Goal: Task Accomplishment & Management: Manage account settings

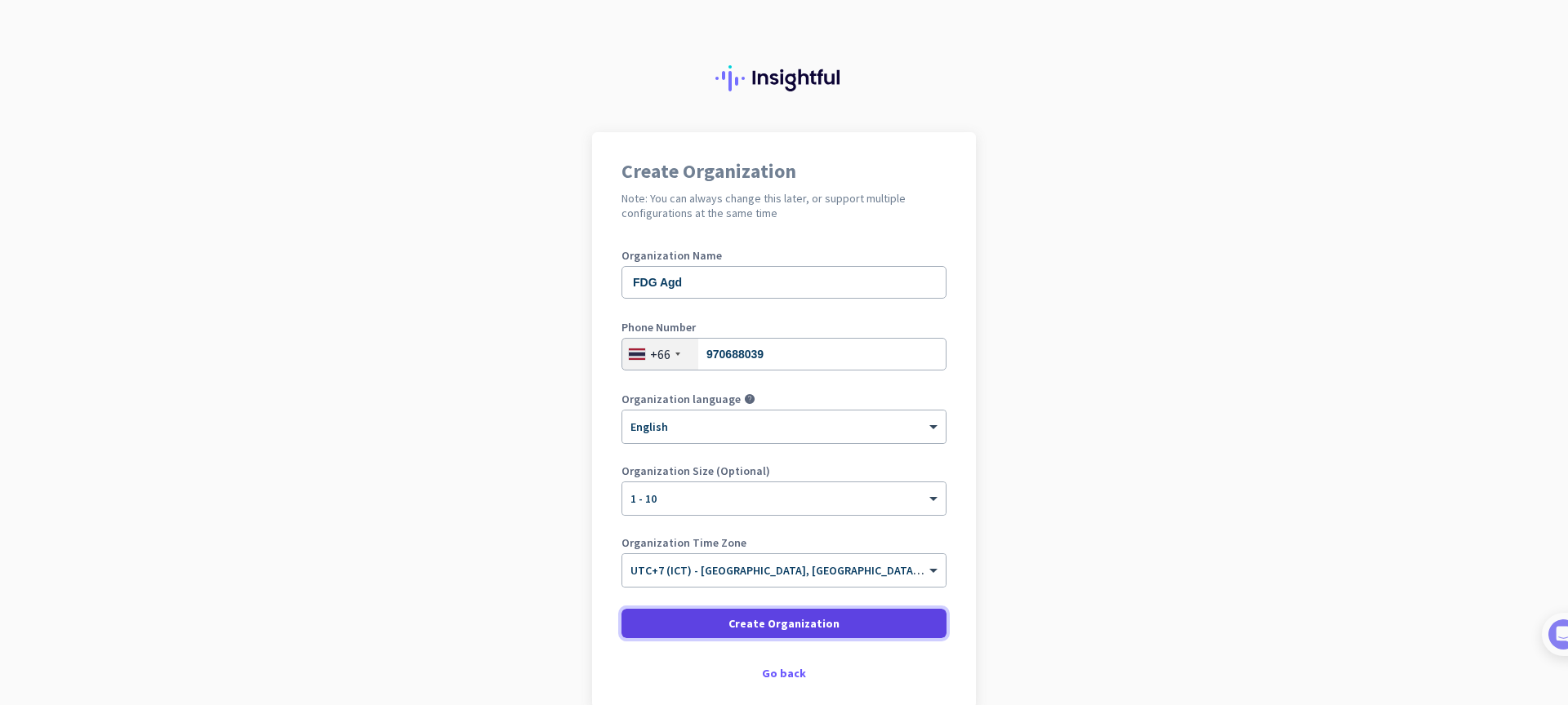
click at [758, 622] on span "Create Organization" at bounding box center [784, 623] width 111 height 16
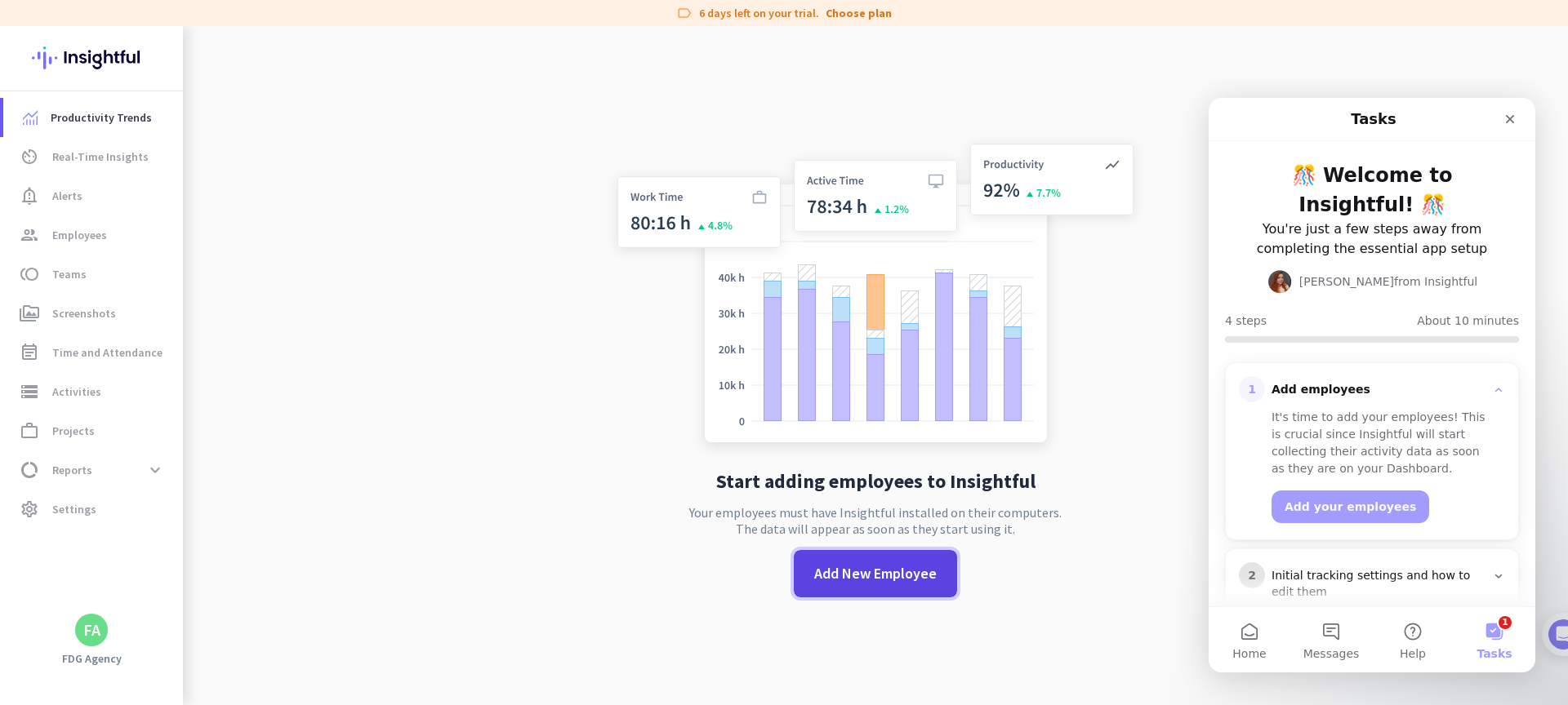
click at [837, 561] on span at bounding box center [875, 574] width 164 height 39
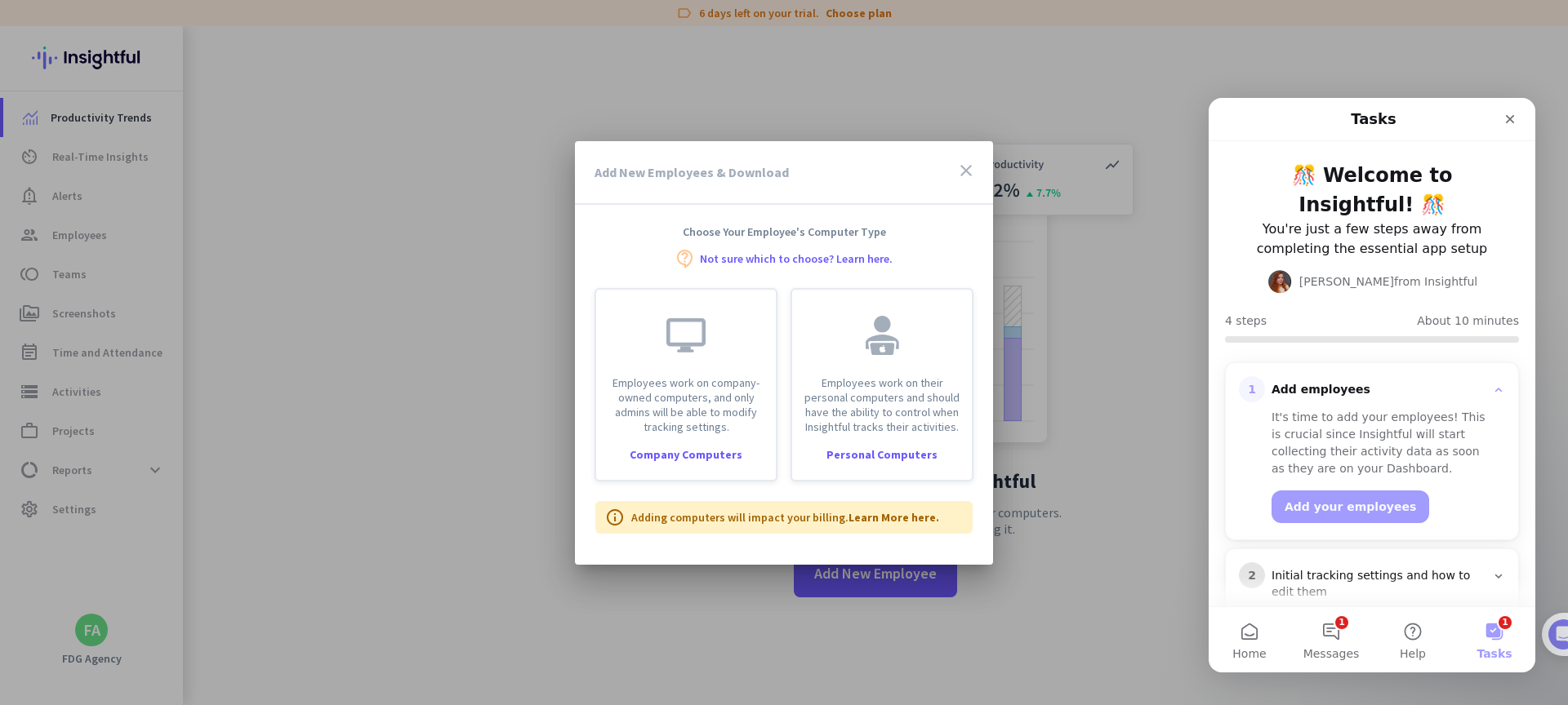
click at [730, 158] on div "Add New Employees & Download close" at bounding box center [784, 172] width 418 height 63
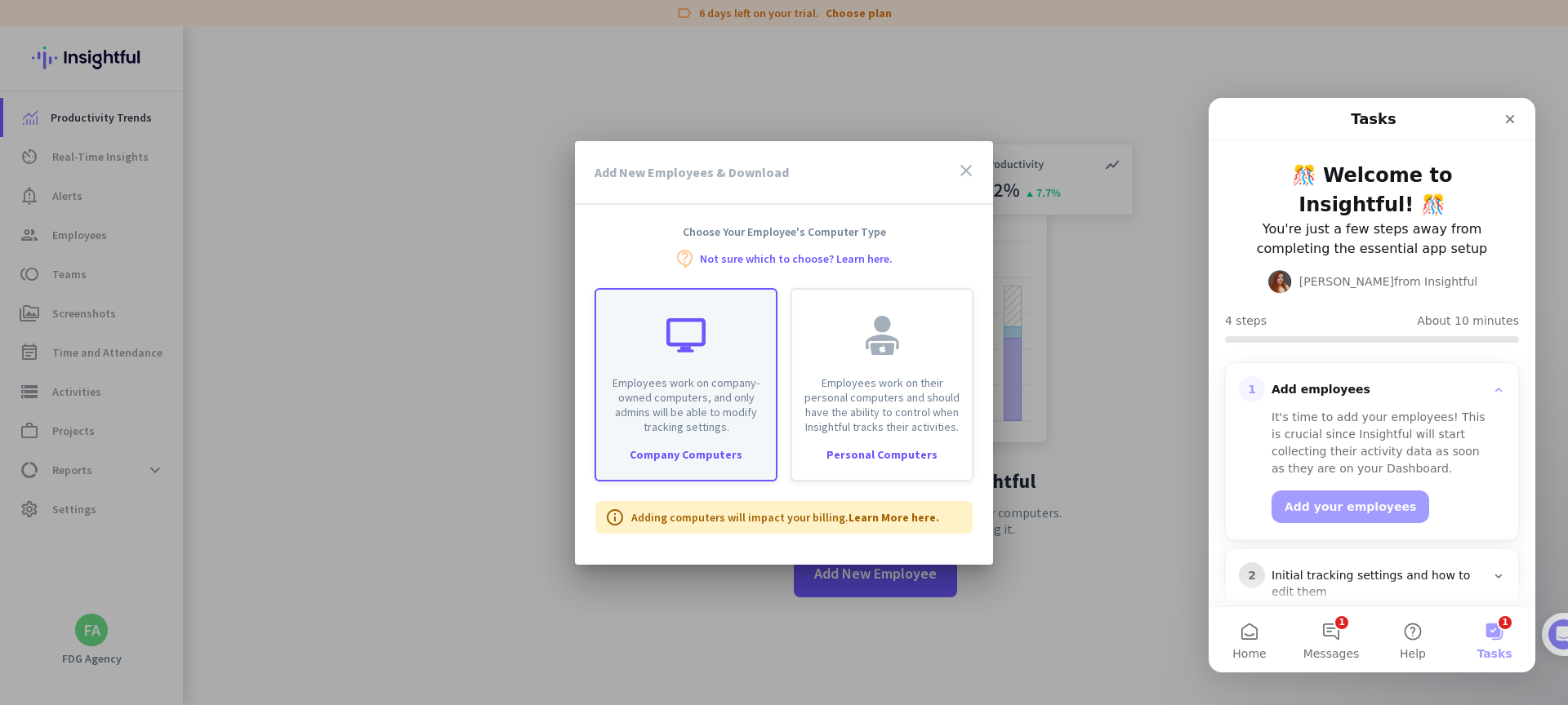
click at [693, 359] on div "Employees work on company-owned computers, and only admins will be able to modi…" at bounding box center [686, 362] width 180 height 145
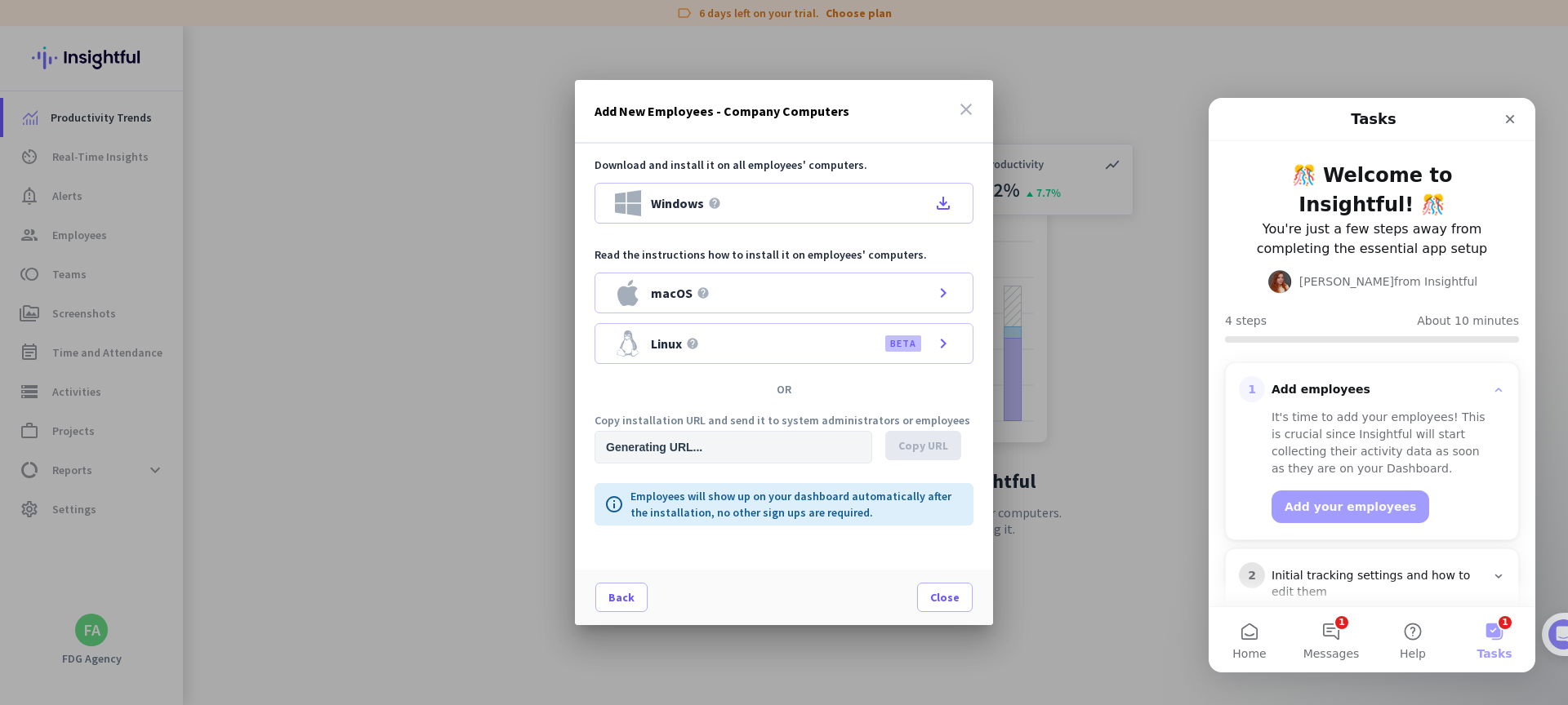
type input "[URL][DOMAIN_NAME]"
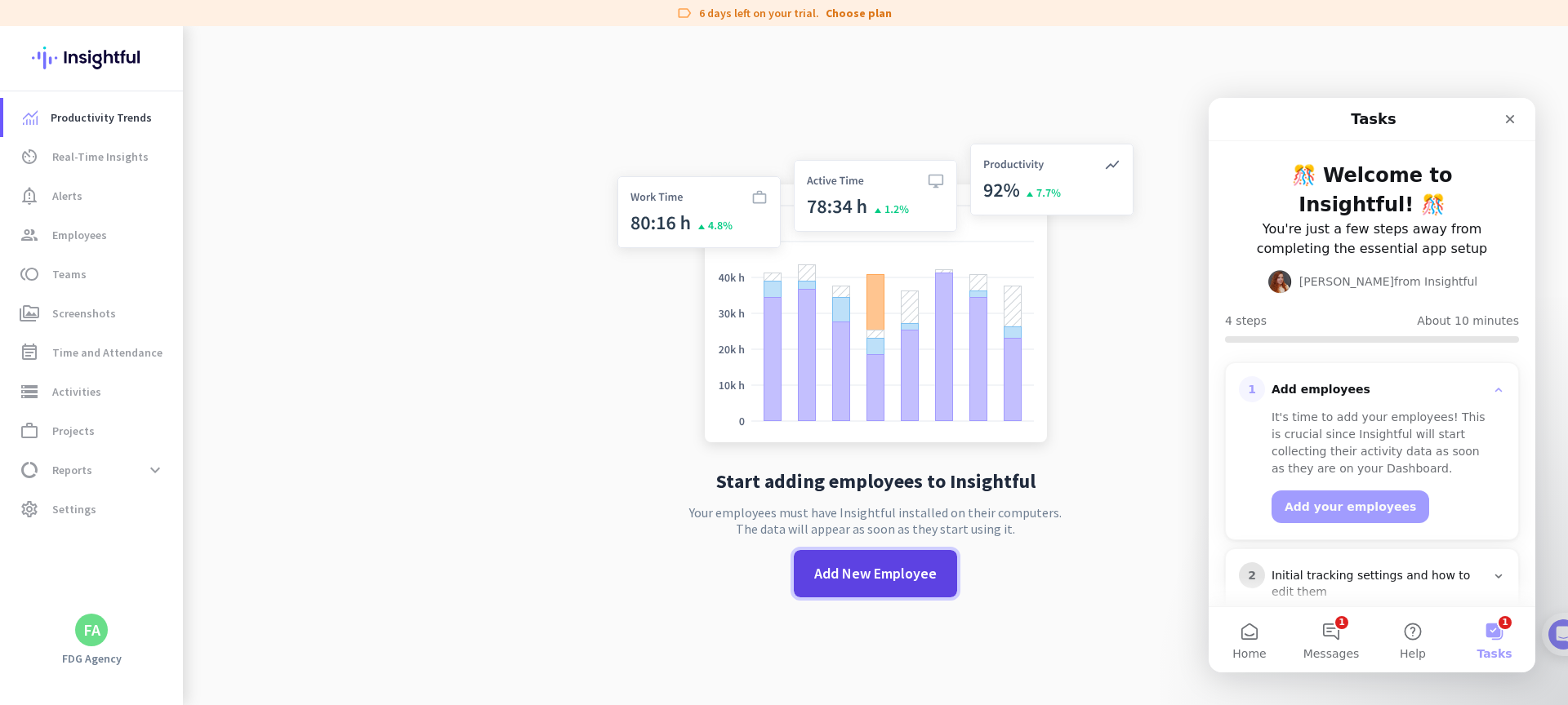
click at [854, 560] on span at bounding box center [875, 574] width 164 height 39
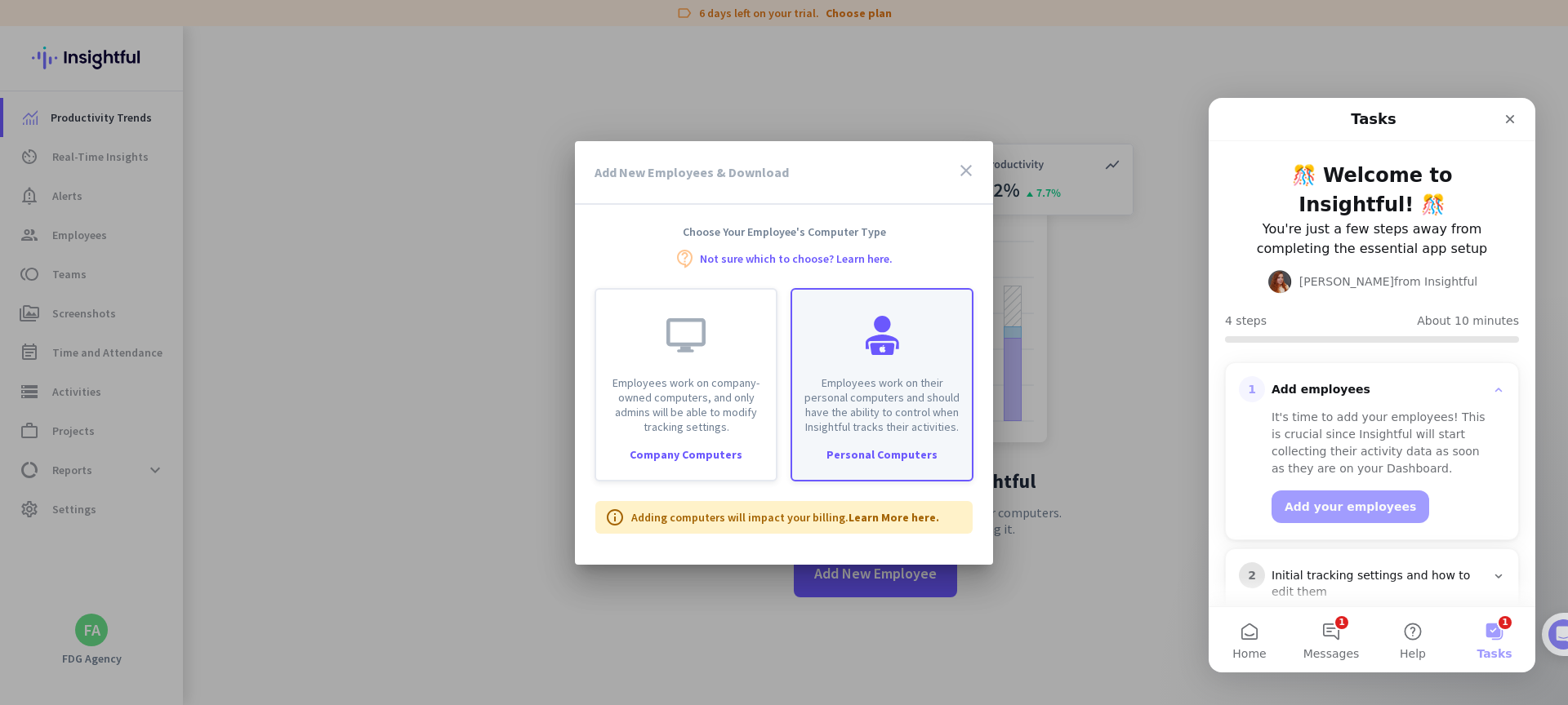
click at [860, 387] on p "Employees work on their personal computers and should have the ability to contr…" at bounding box center [881, 404] width 160 height 59
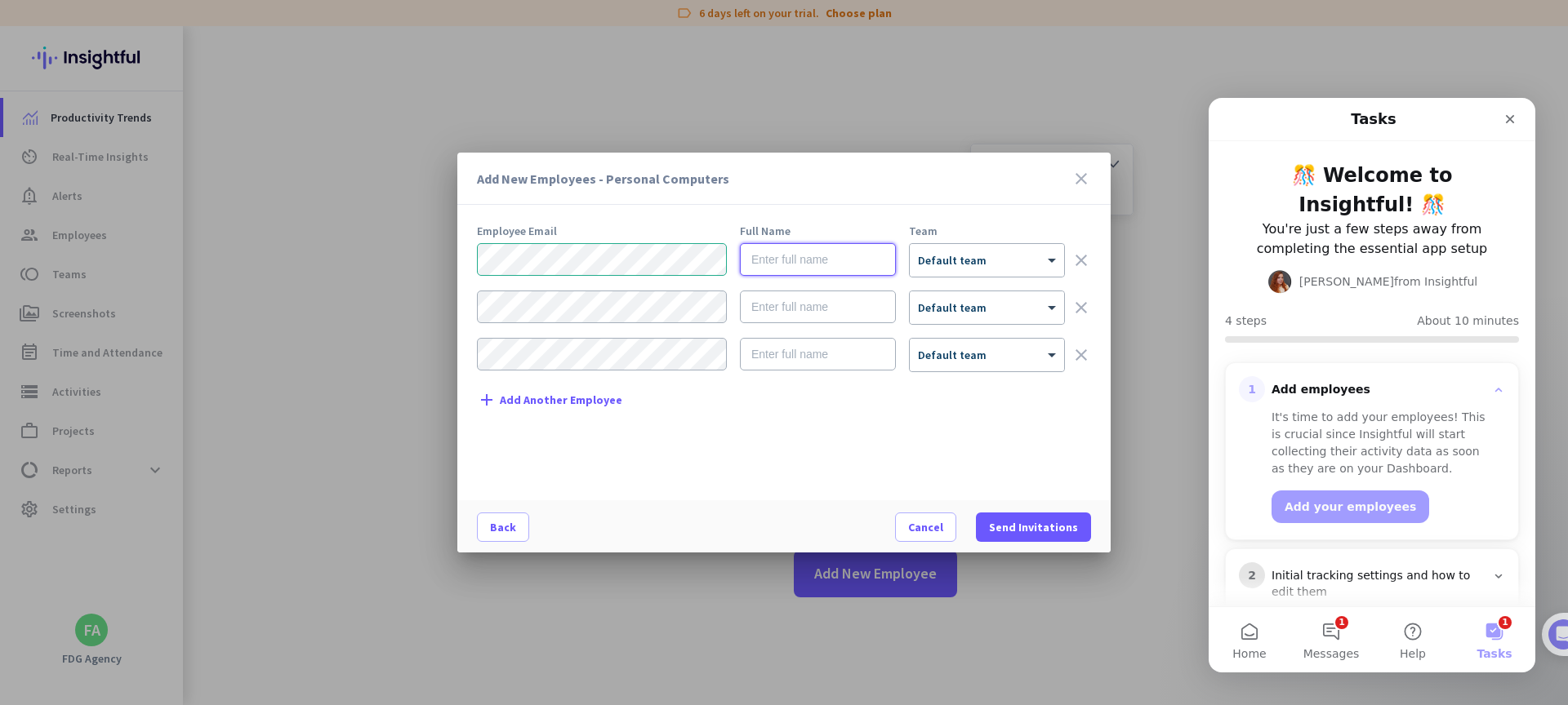
click at [857, 269] on input "text" at bounding box center [818, 259] width 156 height 33
type input "[PERSON_NAME]"
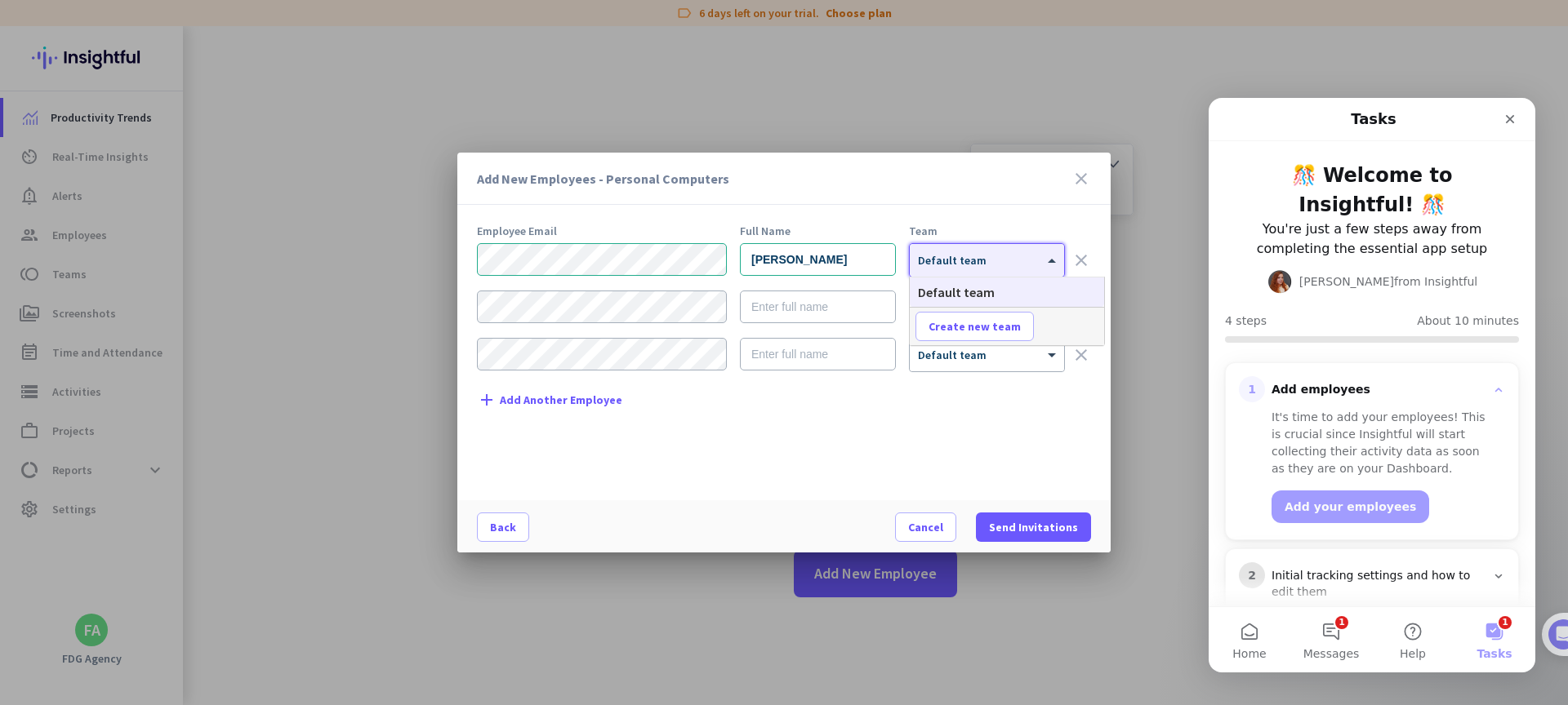
click at [1022, 254] on div at bounding box center [986, 255] width 154 height 14
click at [1023, 526] on span "Send Invitations" at bounding box center [1033, 526] width 89 height 16
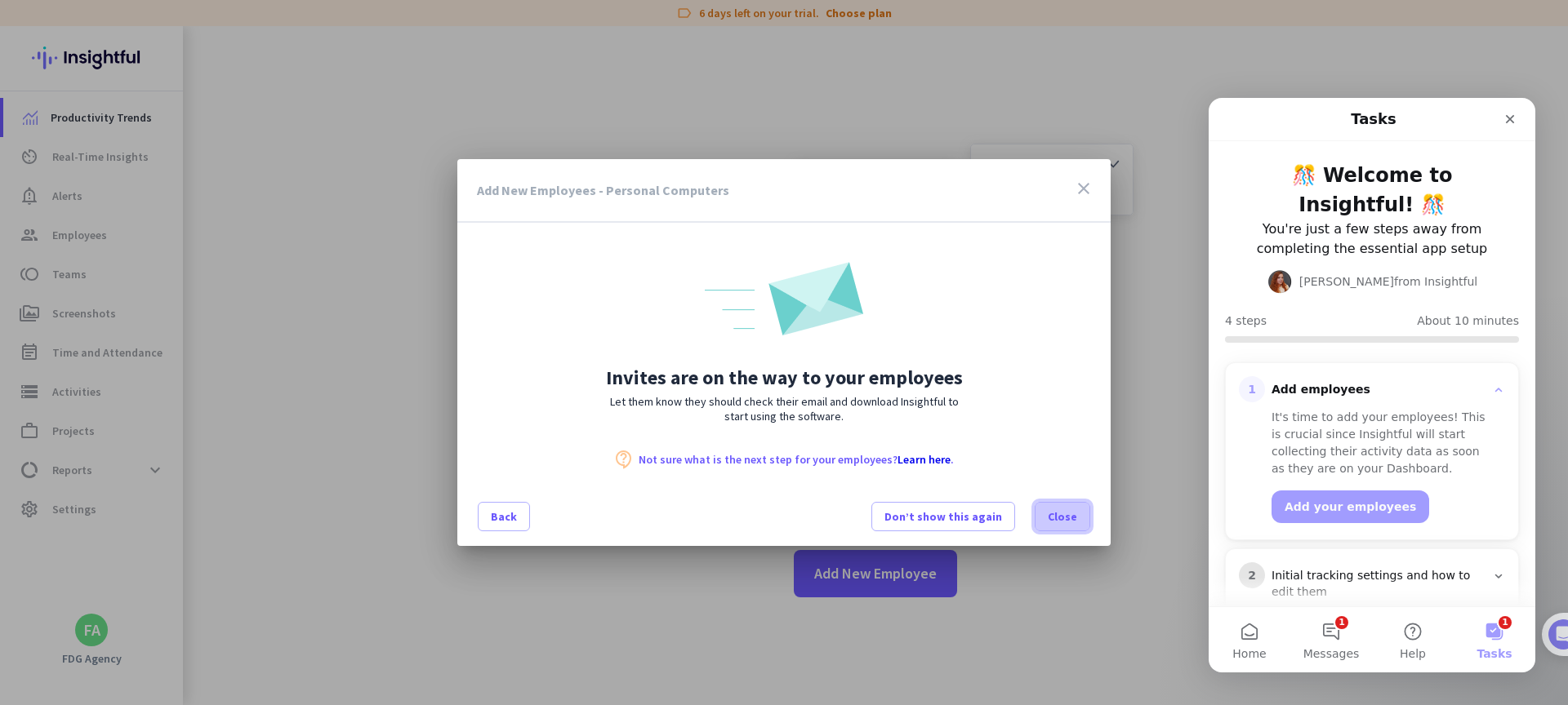
click at [1050, 522] on span "Close" at bounding box center [1061, 516] width 29 height 16
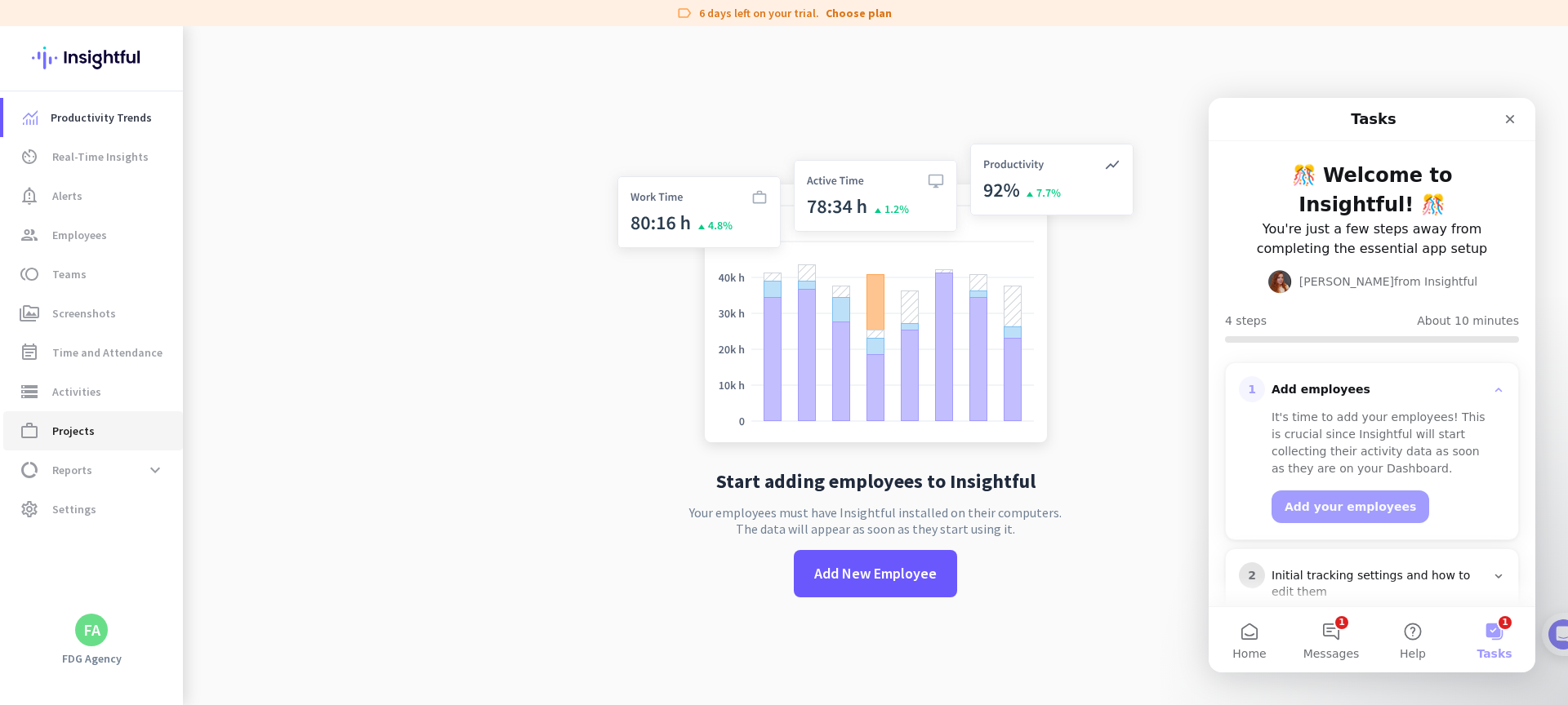
click at [112, 447] on link "work_outline Projects" at bounding box center [93, 430] width 180 height 39
click at [111, 441] on link "work_outline Projects" at bounding box center [93, 430] width 180 height 39
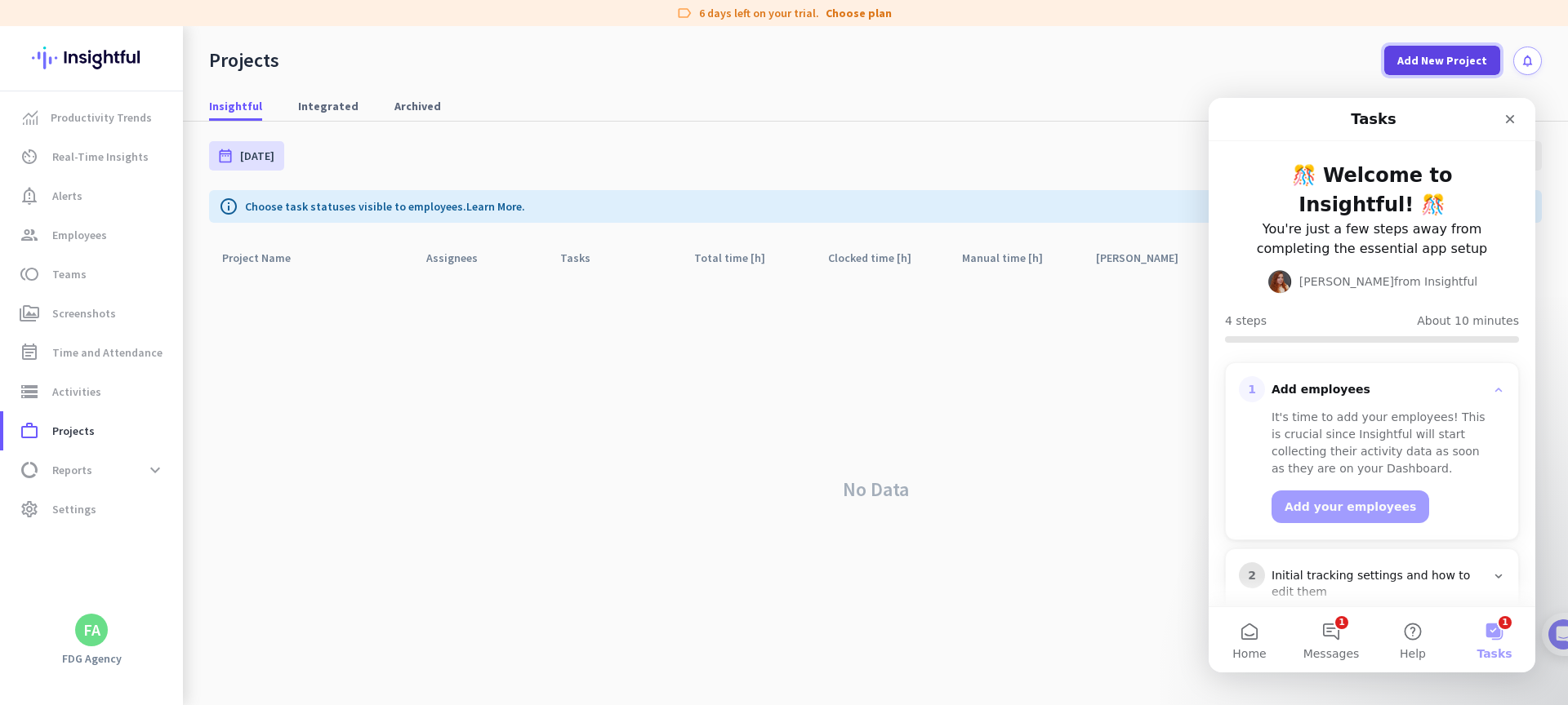
click at [1438, 64] on span "Add New Project" at bounding box center [1441, 60] width 90 height 16
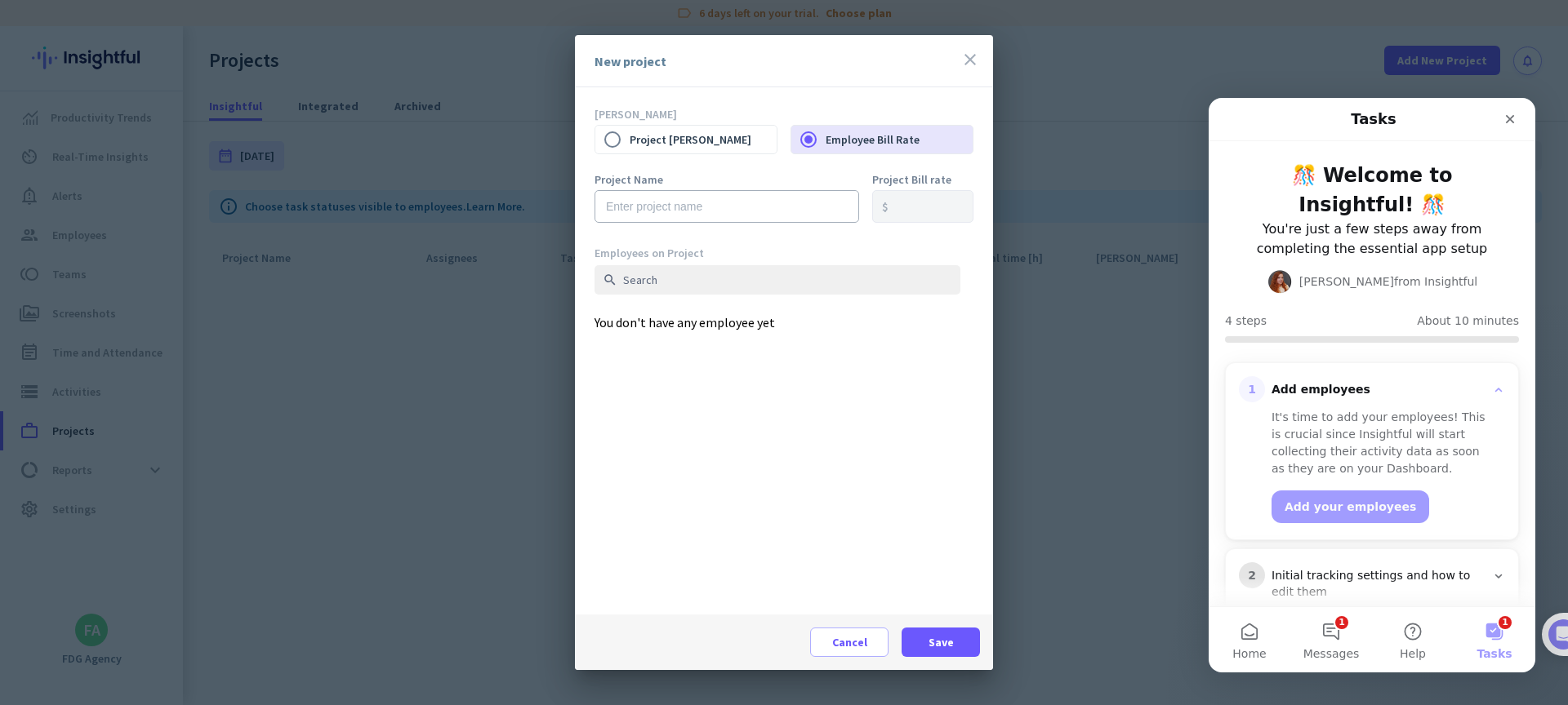
click at [609, 234] on div "Project Name" at bounding box center [727, 206] width 265 height 65
click at [649, 207] on input "text" at bounding box center [727, 206] width 265 height 33
type input "Instagram"
click at [924, 183] on label "Project Bill rate" at bounding box center [922, 180] width 101 height 11
click at [700, 286] on input "text" at bounding box center [777, 280] width 366 height 29
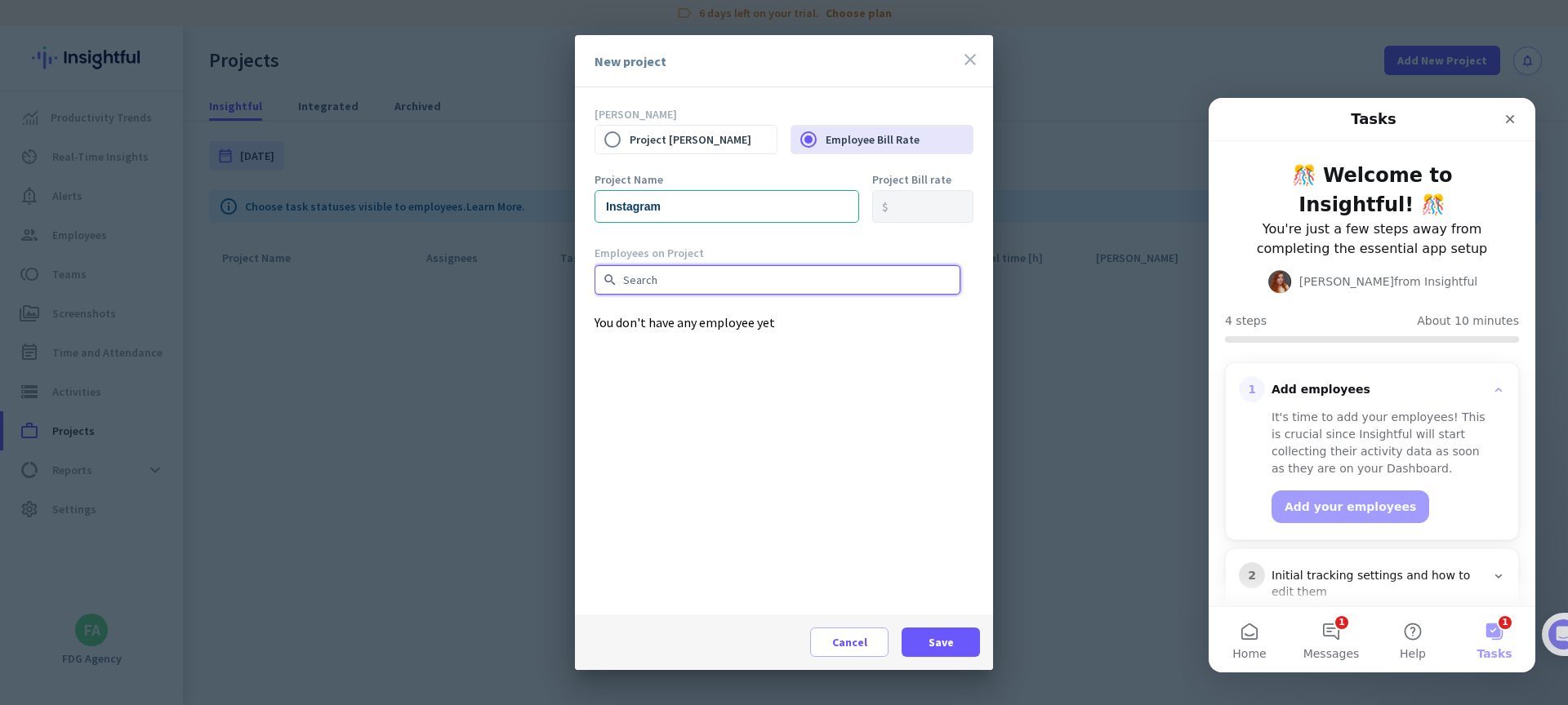
paste input "[EMAIL_ADDRESS][DOMAIN_NAME]"
type input "[EMAIL_ADDRESS][DOMAIN_NAME]"
type input "N"
click at [954, 651] on span at bounding box center [940, 642] width 78 height 39
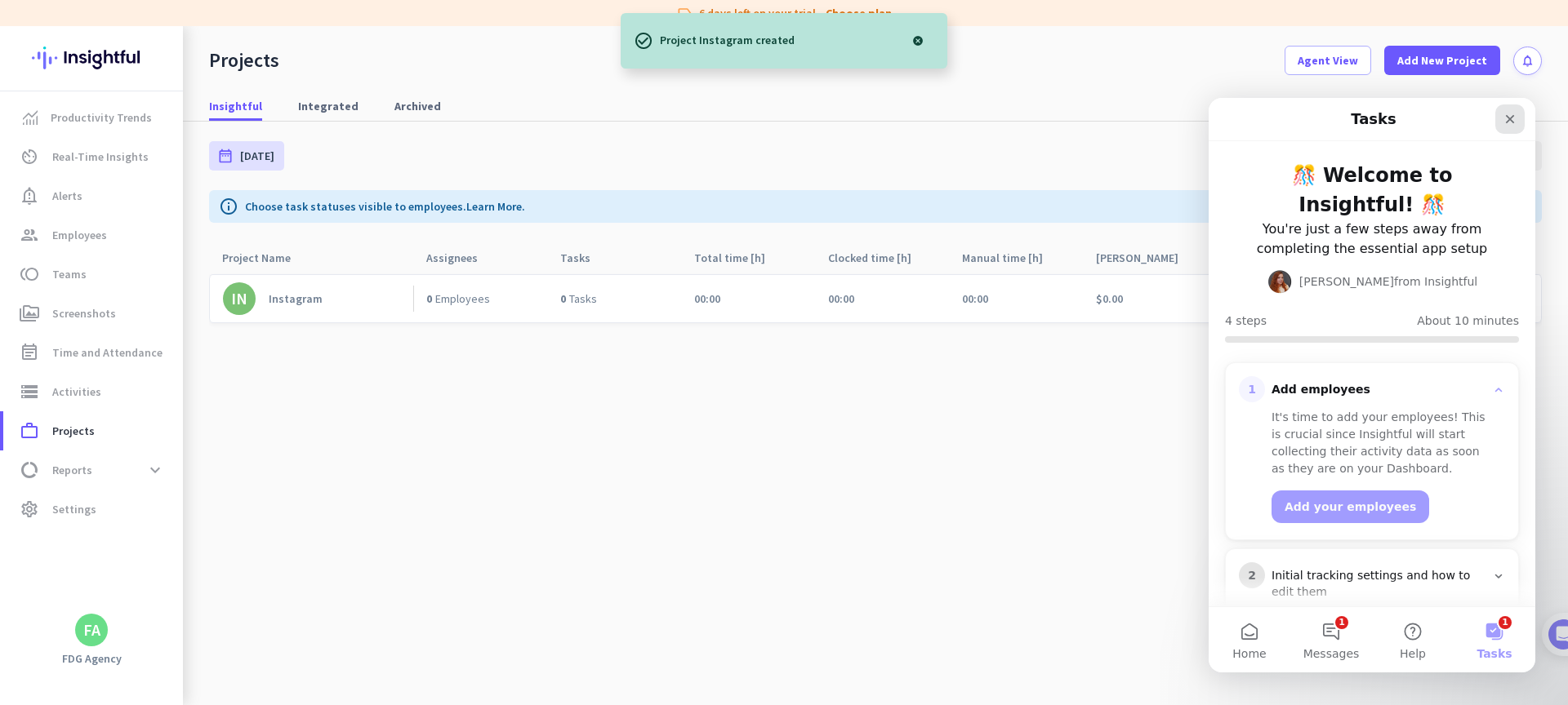
click at [1510, 124] on icon "Close" at bounding box center [1509, 119] width 13 height 13
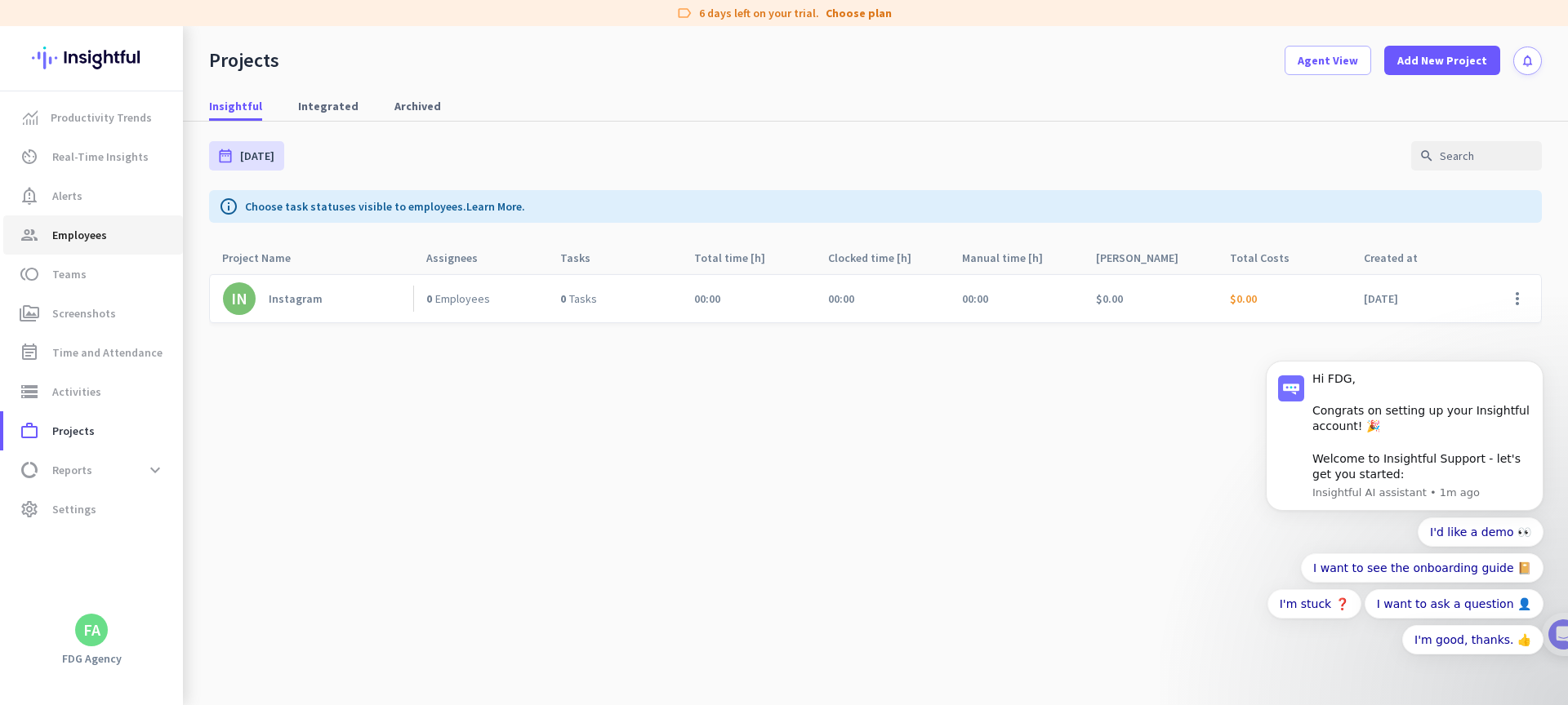
click at [82, 242] on span "Employees" at bounding box center [79, 234] width 55 height 20
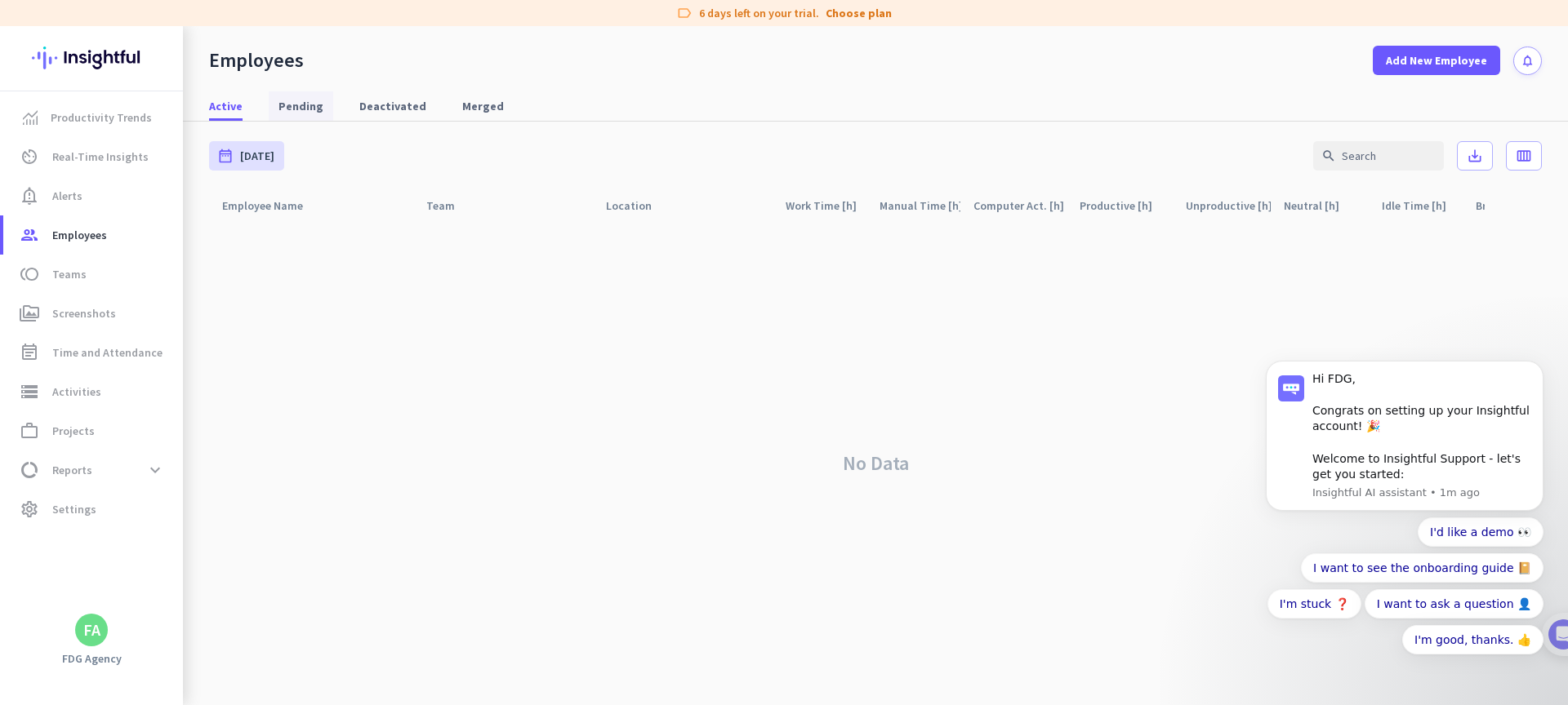
click at [317, 116] on span "Pending" at bounding box center [302, 106] width 45 height 29
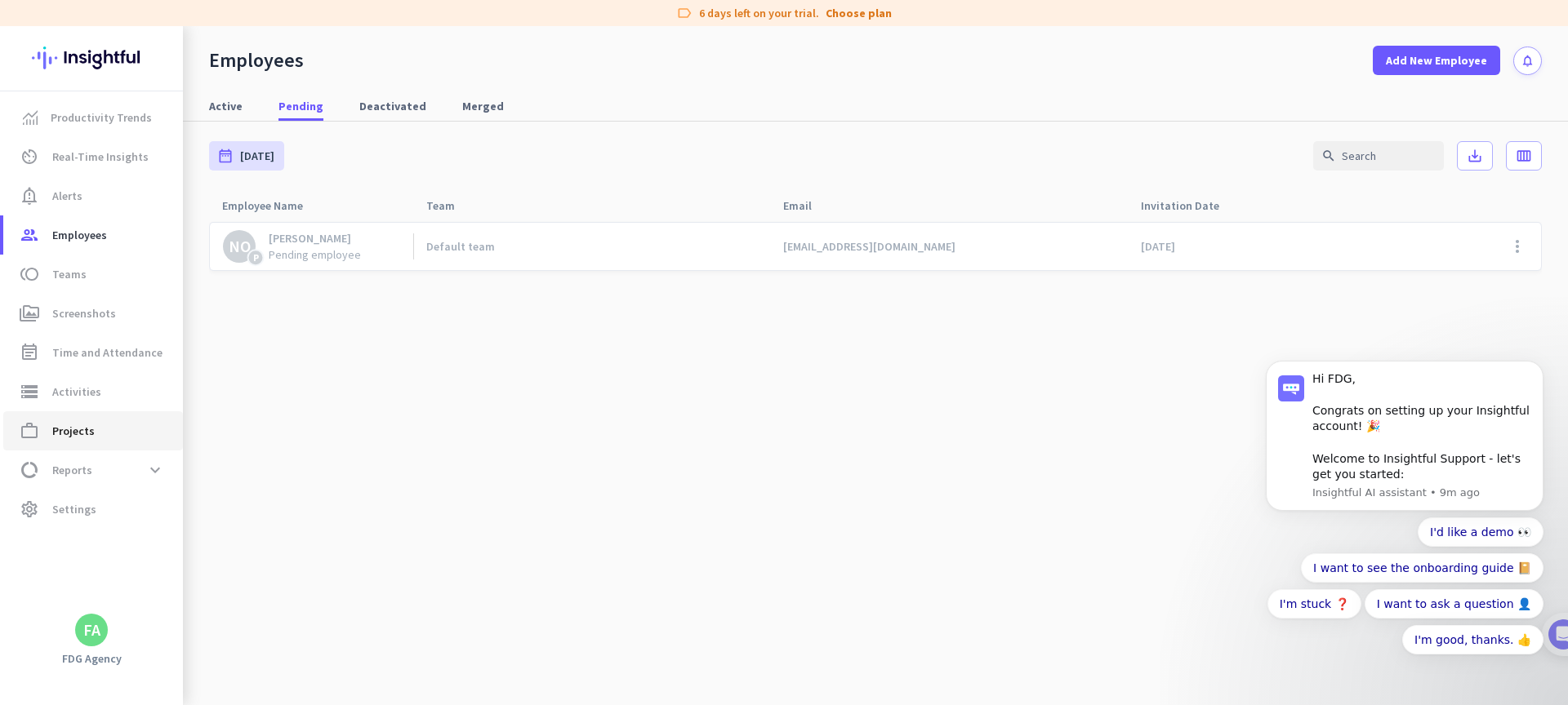
click at [89, 444] on link "work_outline Projects" at bounding box center [93, 430] width 180 height 39
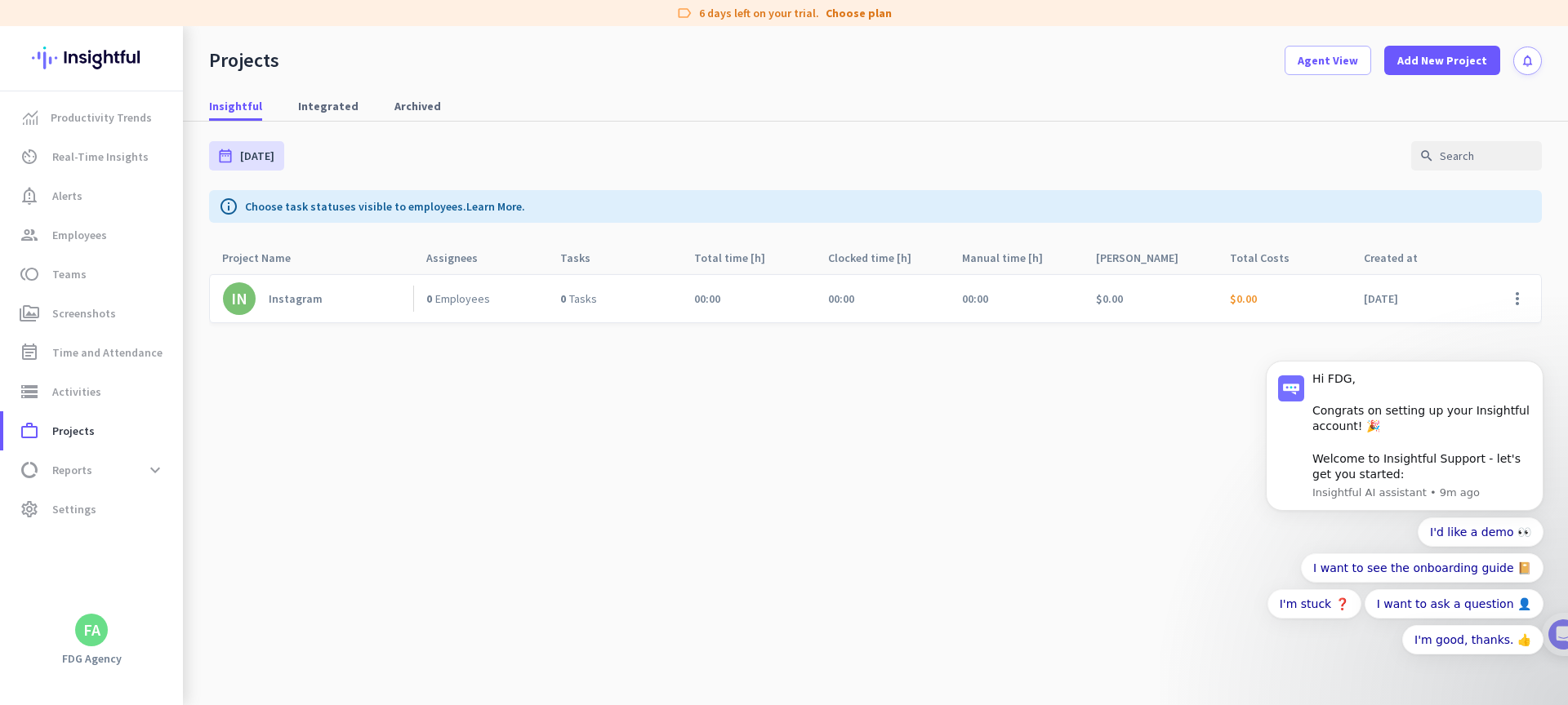
click at [1526, 293] on body "Hi FDG, Congrats on setting up your Insightful account! 🎉 Welcome to Insightful…" at bounding box center [1404, 448] width 314 height 485
click at [1526, 303] on body "Hi FDG, Congrats on setting up your Insightful account! 🎉 Welcome to Insightful…" at bounding box center [1404, 448] width 314 height 485
click at [284, 291] on div "Instagram" at bounding box center [295, 299] width 54 height 15
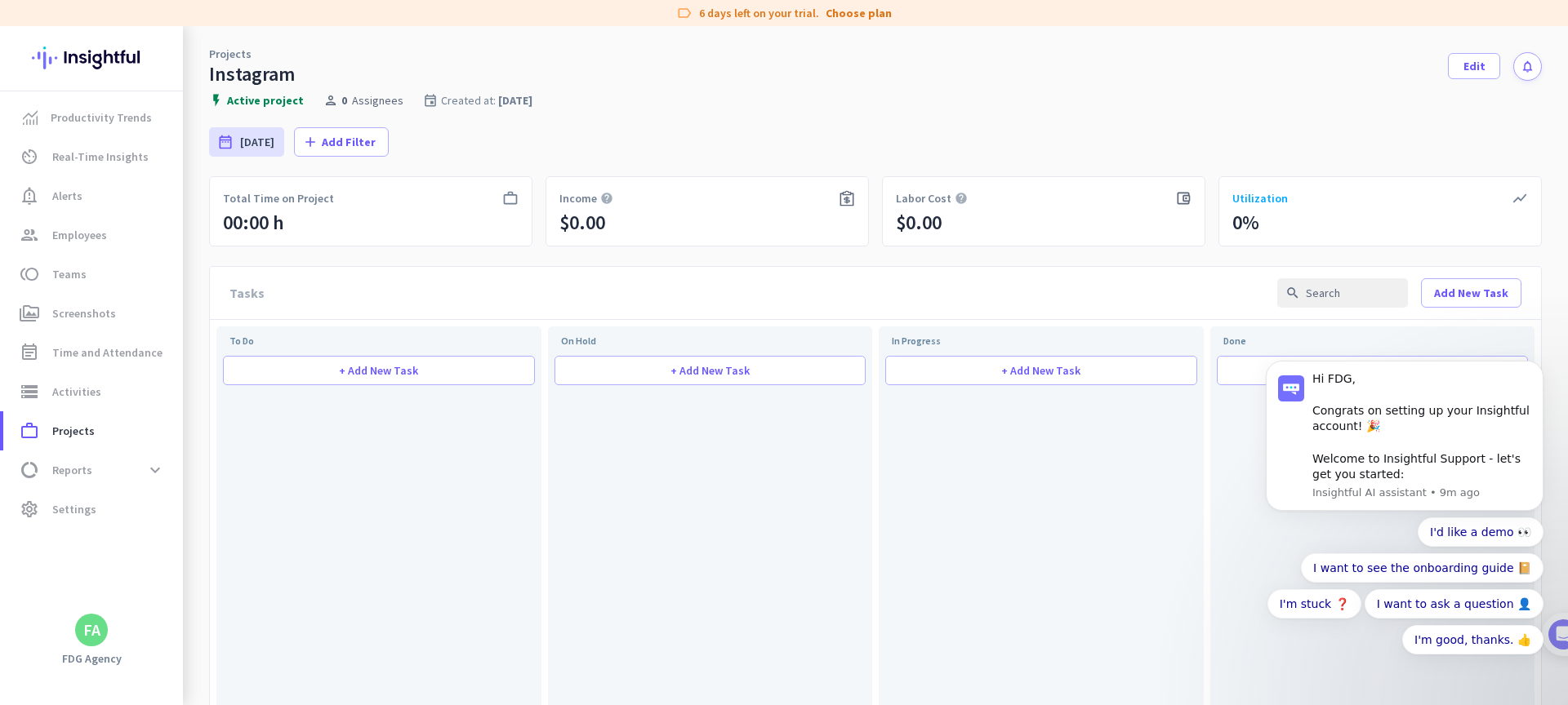
drag, startPoint x: 253, startPoint y: 146, endPoint x: 332, endPoint y: 339, distance: 208.5
click at [417, 117] on div "date_range [DATE] [DATE] - [DATE] add Add Filter" at bounding box center [875, 142] width 1333 height 69
click at [353, 105] on div "person 0 Assignees" at bounding box center [363, 100] width 80 height 15
click at [341, 140] on span "Add Filter" at bounding box center [348, 142] width 54 height 16
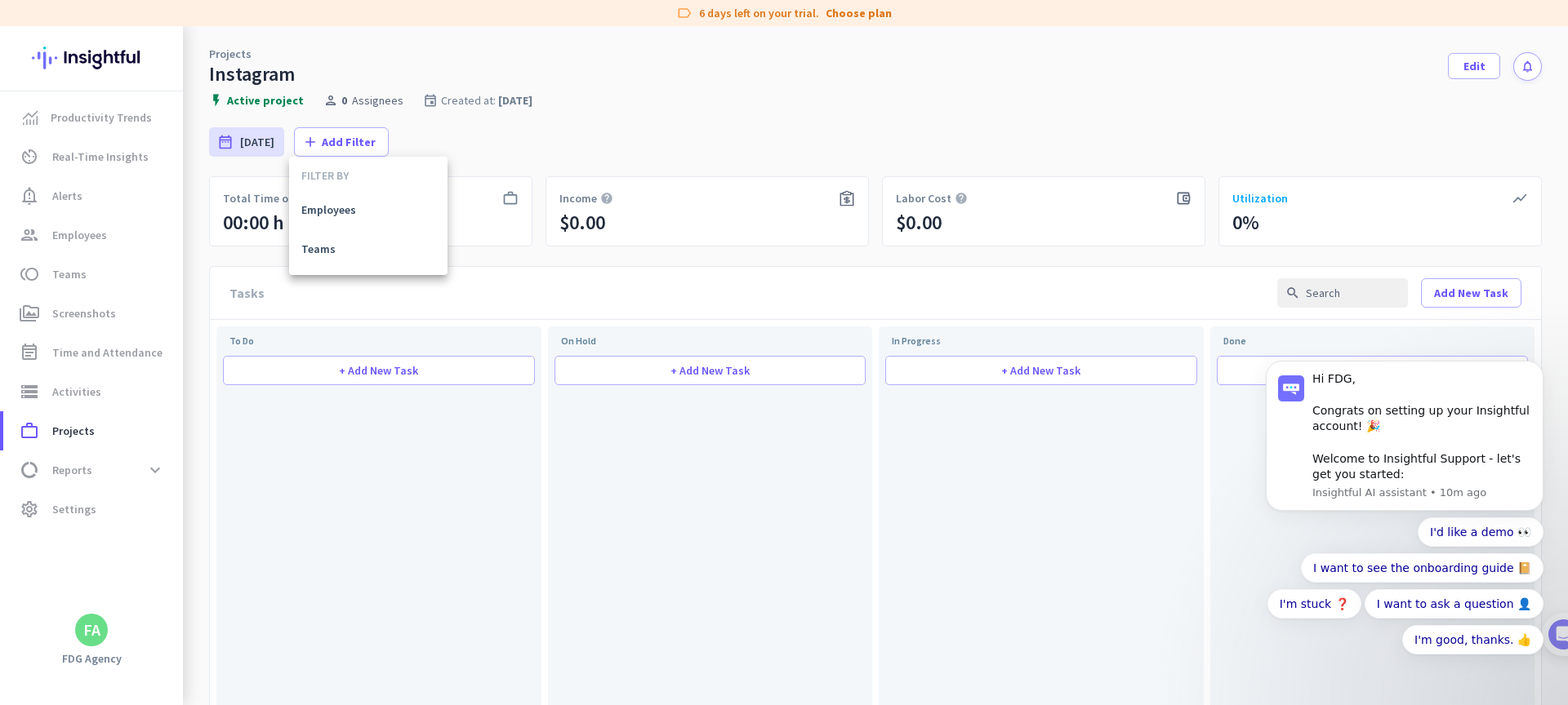
click at [359, 108] on div at bounding box center [784, 352] width 1568 height 705
click at [345, 95] on div "person 0 Assignees" at bounding box center [363, 100] width 80 height 15
click at [331, 97] on div "person 0 Assignees" at bounding box center [363, 100] width 80 height 15
click at [83, 438] on span "Projects" at bounding box center [73, 431] width 43 height 20
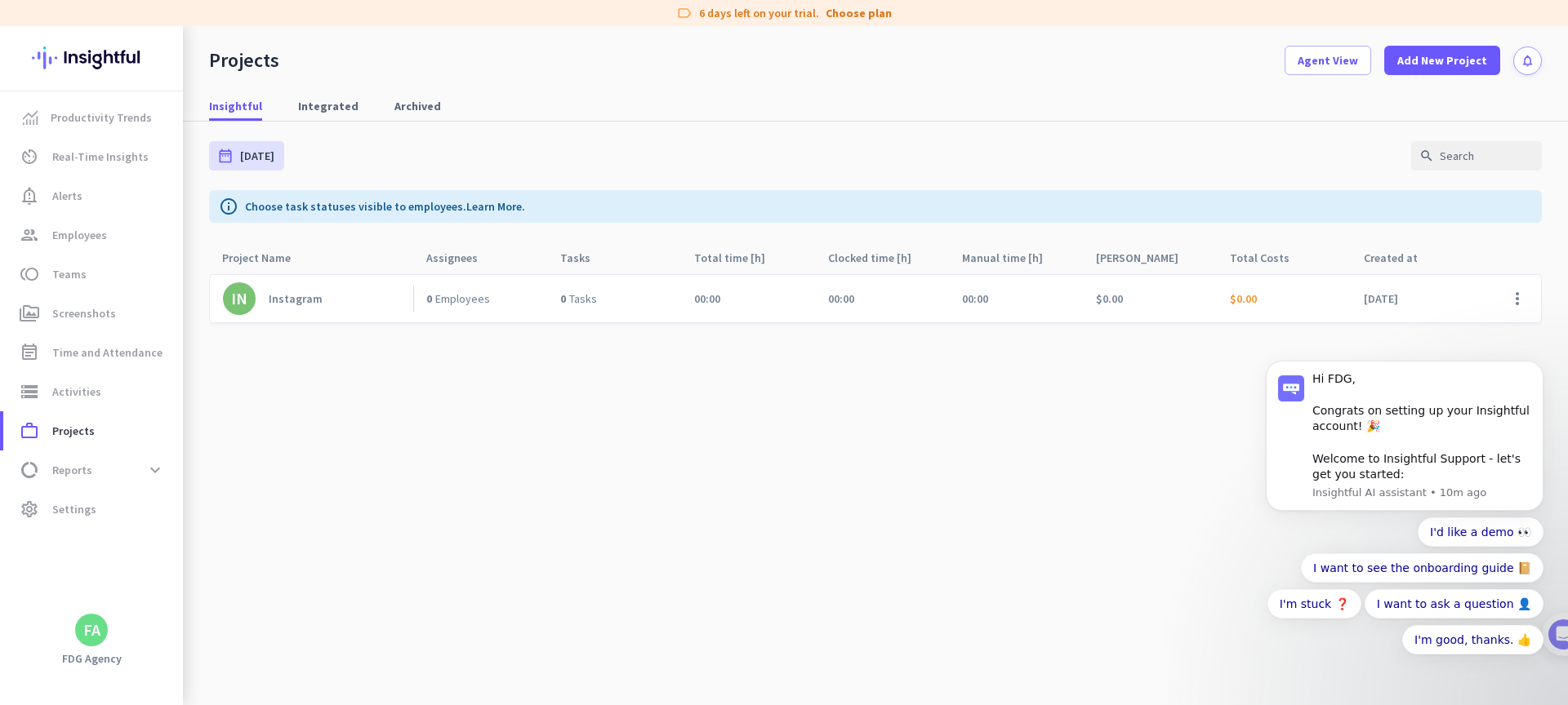
click at [1514, 302] on body "Hi FDG, Congrats on setting up your Insightful account! 🎉 Welcome to Insightful…" at bounding box center [1404, 448] width 314 height 485
click at [1526, 302] on body "Hi FDG, Congrats on setting up your Insightful account! 🎉 Welcome to Insightful…" at bounding box center [1404, 448] width 314 height 485
click at [1523, 294] on body "Hi FDG, Congrats on setting up your Insightful account! 🎉 Welcome to Insightful…" at bounding box center [1404, 448] width 314 height 485
click at [1534, 369] on icon "Dismiss notification" at bounding box center [1539, 366] width 9 height 9
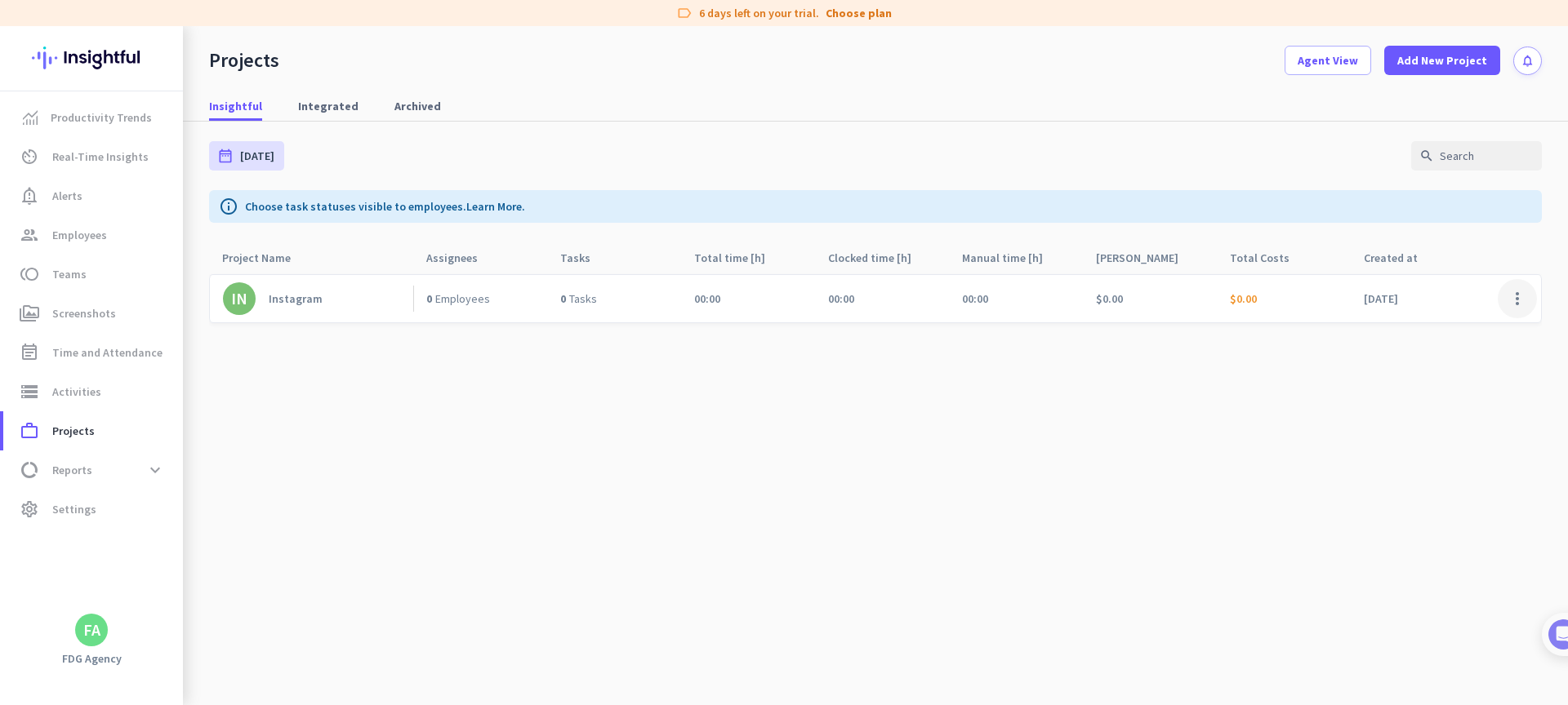
click at [1515, 297] on span at bounding box center [1516, 298] width 39 height 39
click at [778, 314] on div at bounding box center [784, 352] width 1568 height 705
click at [440, 304] on span "Employees" at bounding box center [462, 299] width 55 height 15
click at [440, 297] on span "Employees" at bounding box center [462, 299] width 55 height 15
click at [426, 297] on span "0" at bounding box center [429, 299] width 6 height 15
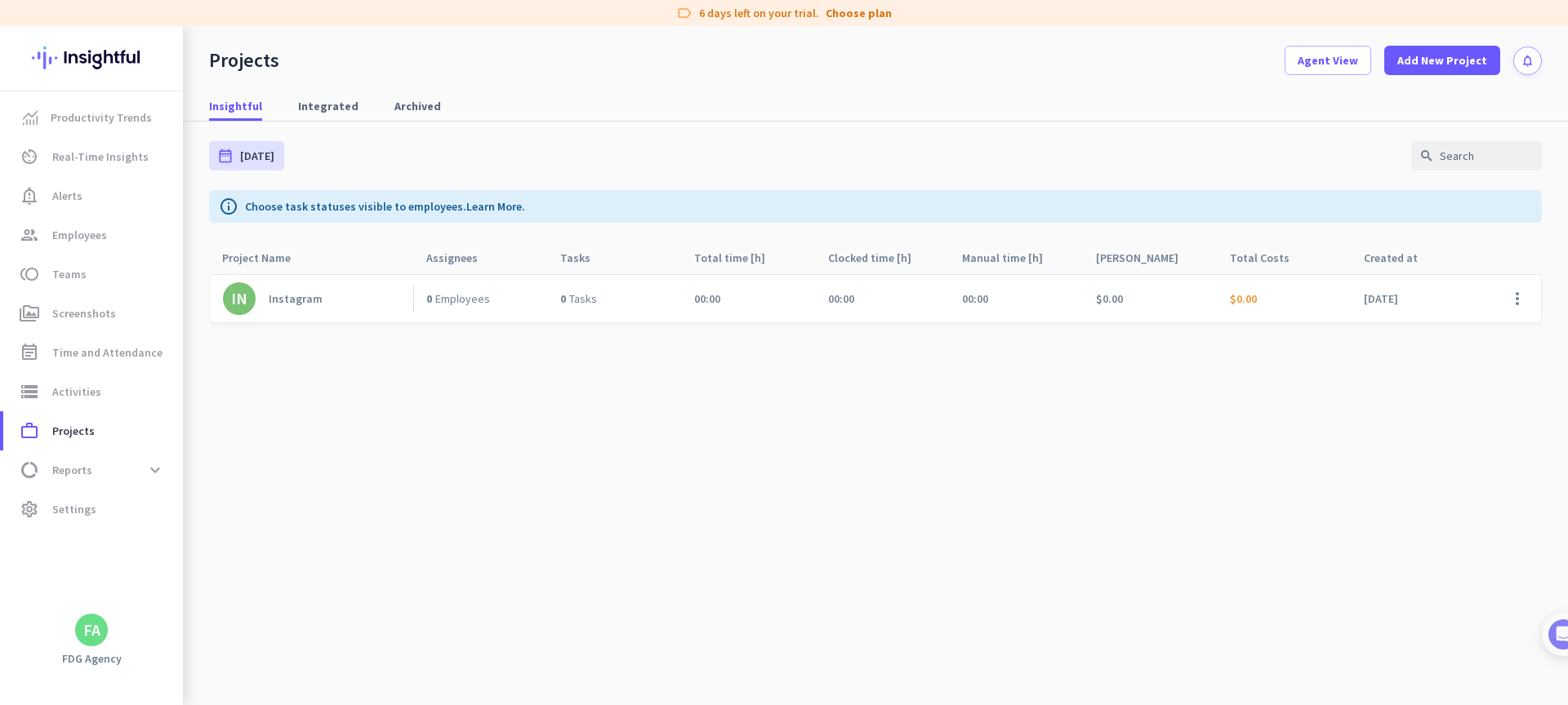
click at [431, 297] on span "0" at bounding box center [429, 299] width 6 height 15
click at [289, 295] on div "Instagram" at bounding box center [295, 299] width 54 height 15
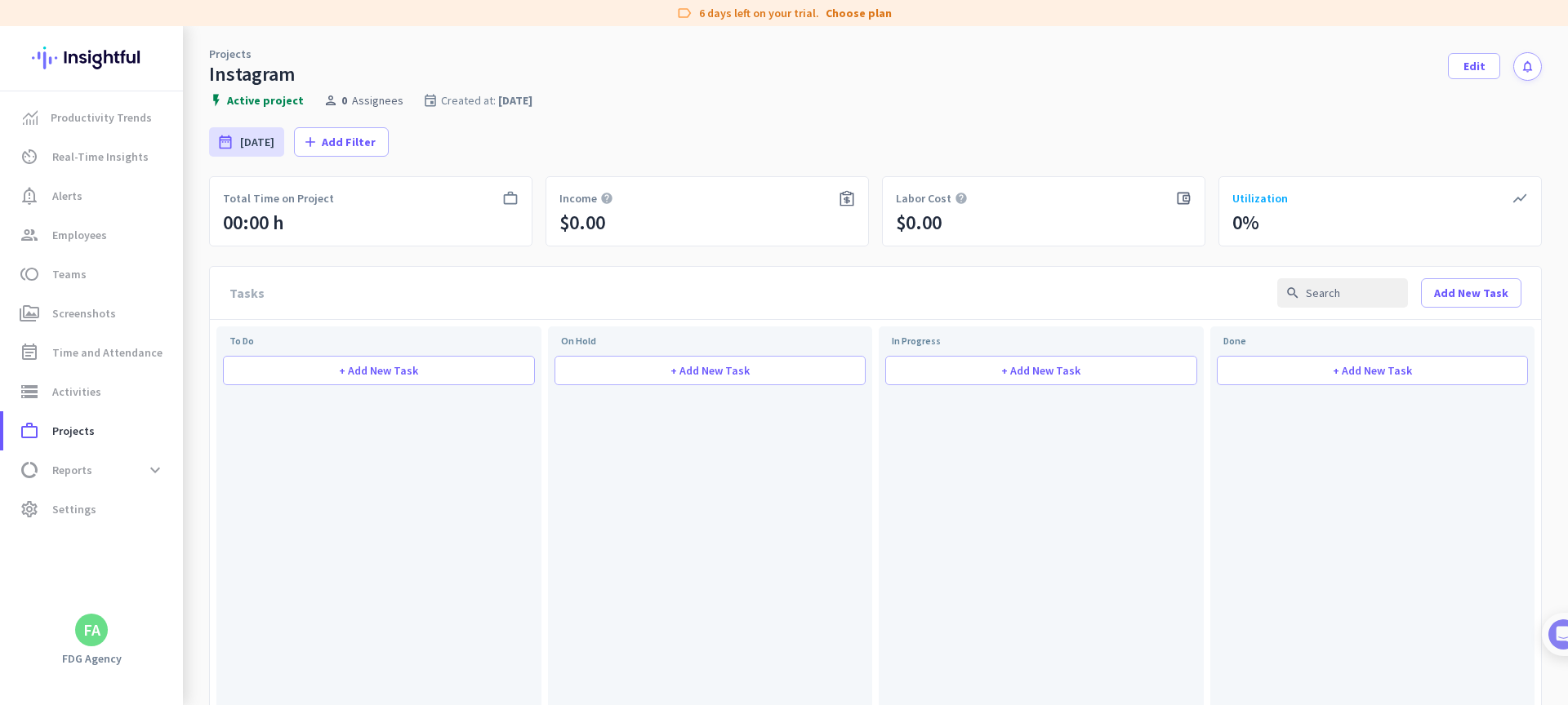
click at [330, 108] on div "date_range [DATE] [DATE] - [DATE] add Add Filter" at bounding box center [875, 142] width 1333 height 69
click at [330, 104] on icon "person" at bounding box center [331, 100] width 15 height 15
click at [1479, 53] on span at bounding box center [1474, 65] width 51 height 39
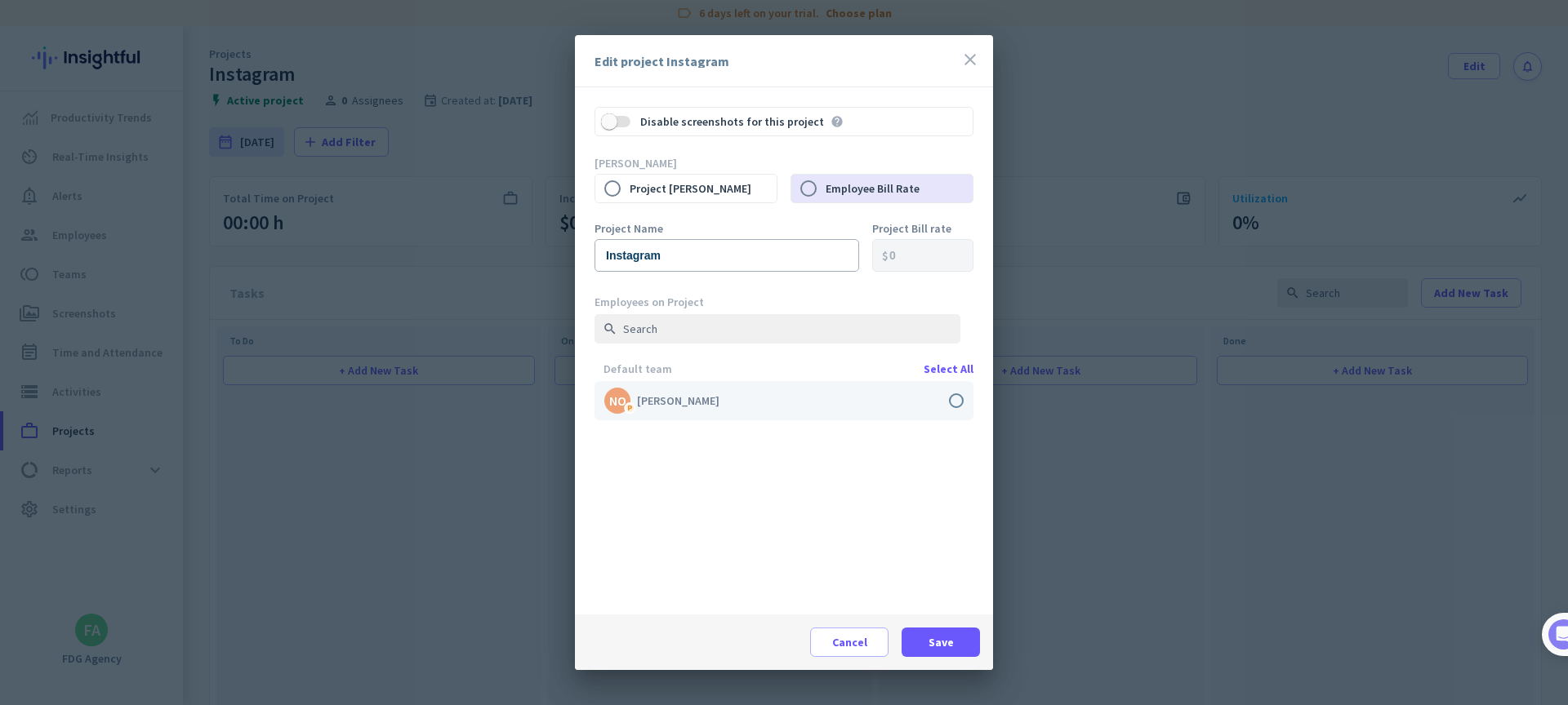
drag, startPoint x: 912, startPoint y: 393, endPoint x: 922, endPoint y: 398, distance: 11.2
click at [916, 393] on label at bounding box center [784, 400] width 379 height 39
click at [0, 0] on input "checkbox" at bounding box center [0, 0] width 0 height 0
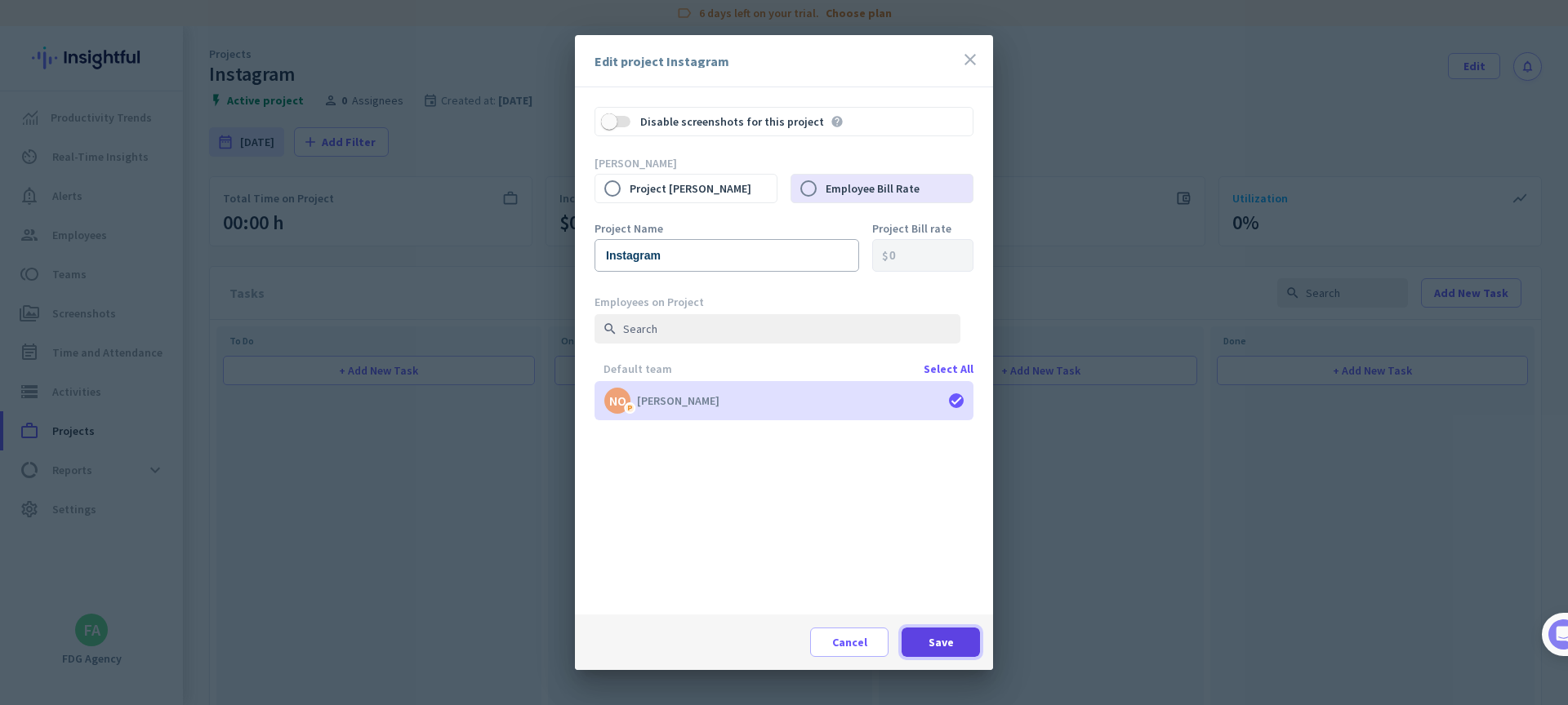
click at [940, 644] on span "Save" at bounding box center [940, 642] width 26 height 16
